Goal: Information Seeking & Learning: Learn about a topic

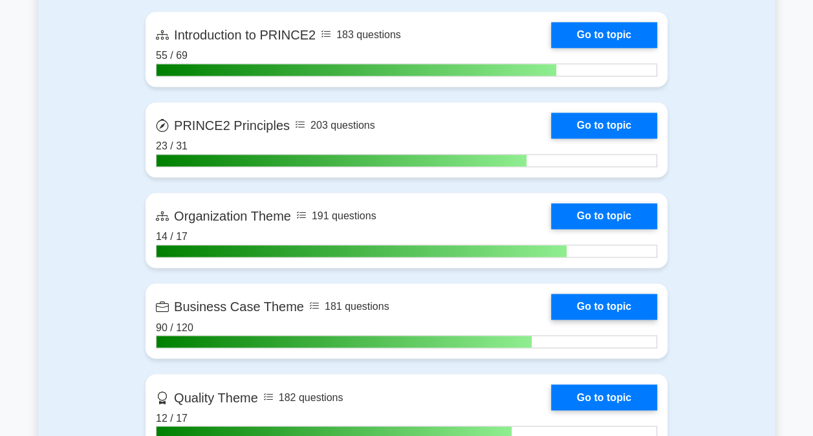
scroll to position [906, 0]
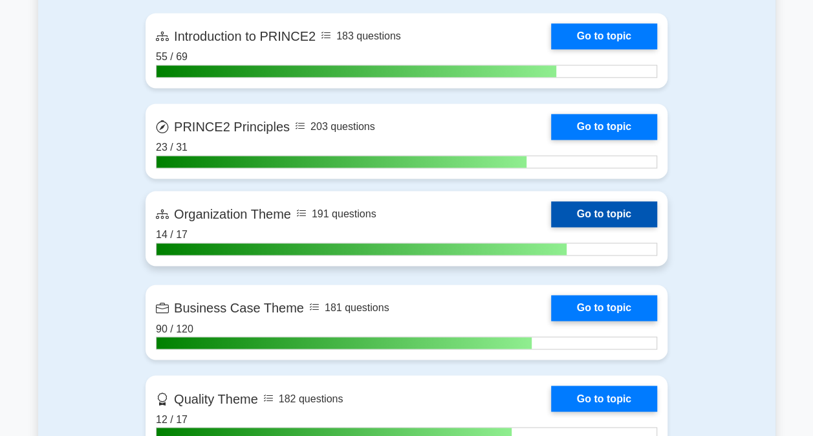
click at [621, 204] on link "Go to topic" at bounding box center [604, 214] width 106 height 26
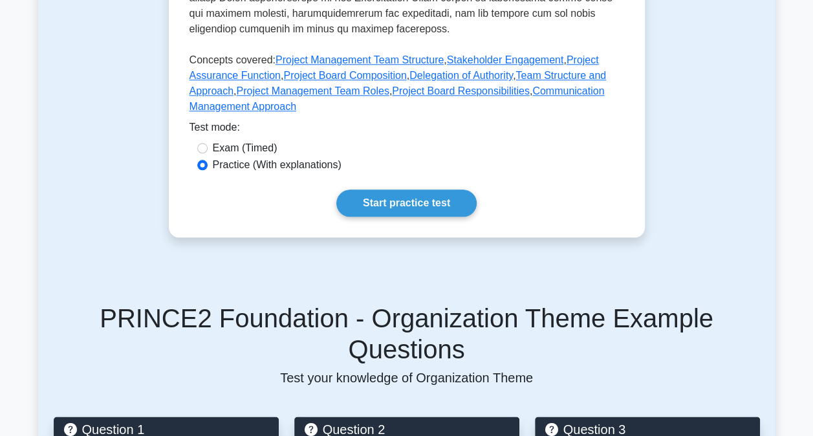
scroll to position [712, 0]
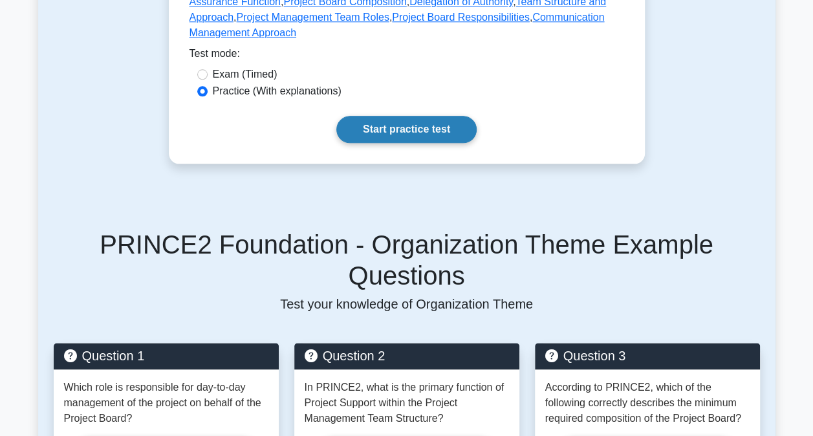
click at [413, 116] on link "Start practice test" at bounding box center [406, 129] width 140 height 27
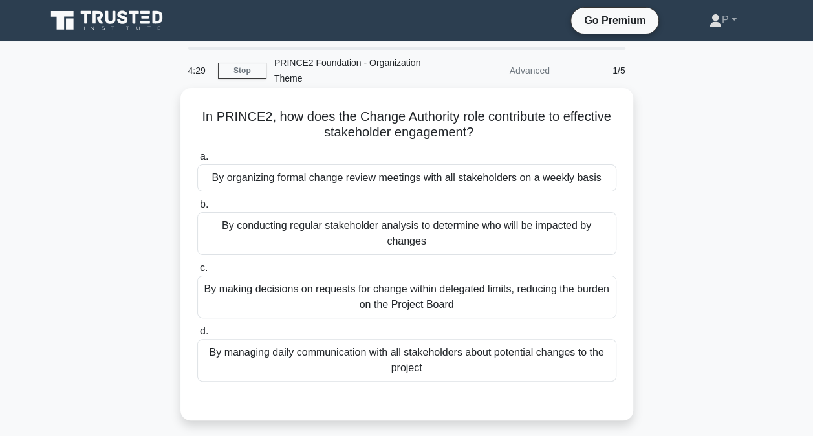
click at [580, 236] on div "By conducting regular stakeholder analysis to determine who will be impacted by…" at bounding box center [406, 233] width 419 height 43
click at [197, 209] on input "b. By conducting regular stakeholder analysis to determine who will be impacted…" at bounding box center [197, 205] width 0 height 8
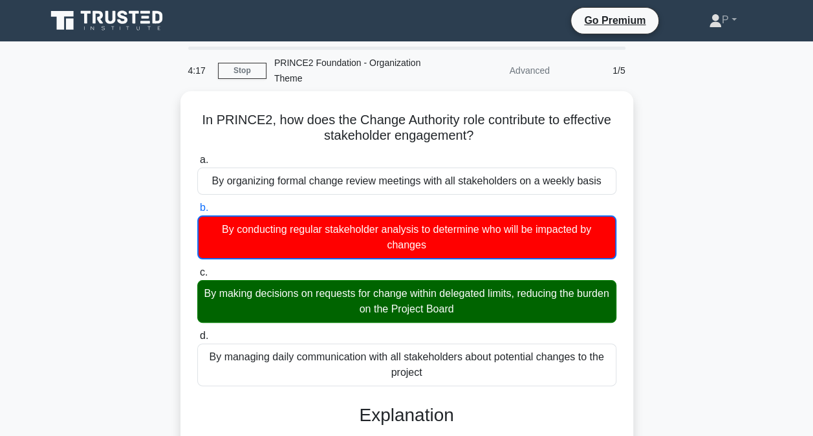
click at [134, 13] on icon at bounding box center [134, 17] width 10 height 13
